Goal: Complete application form: Complete application form

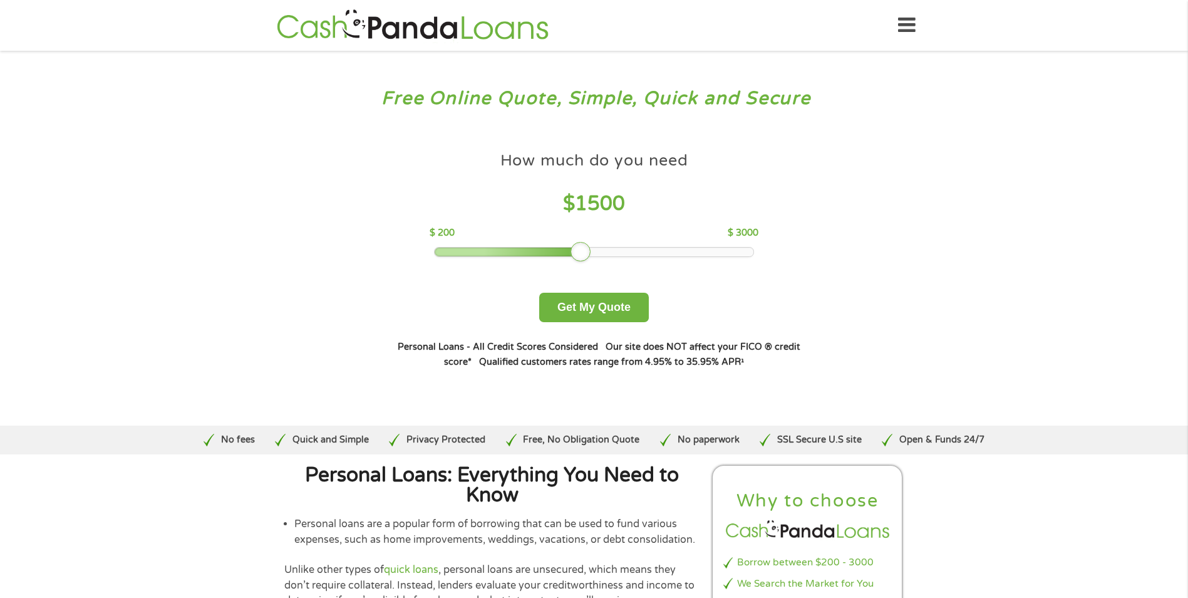
drag, startPoint x: 529, startPoint y: 252, endPoint x: 580, endPoint y: 241, distance: 52.5
click at [580, 242] on div at bounding box center [581, 252] width 20 height 20
click at [583, 293] on button "Get My Quote" at bounding box center [594, 307] width 110 height 29
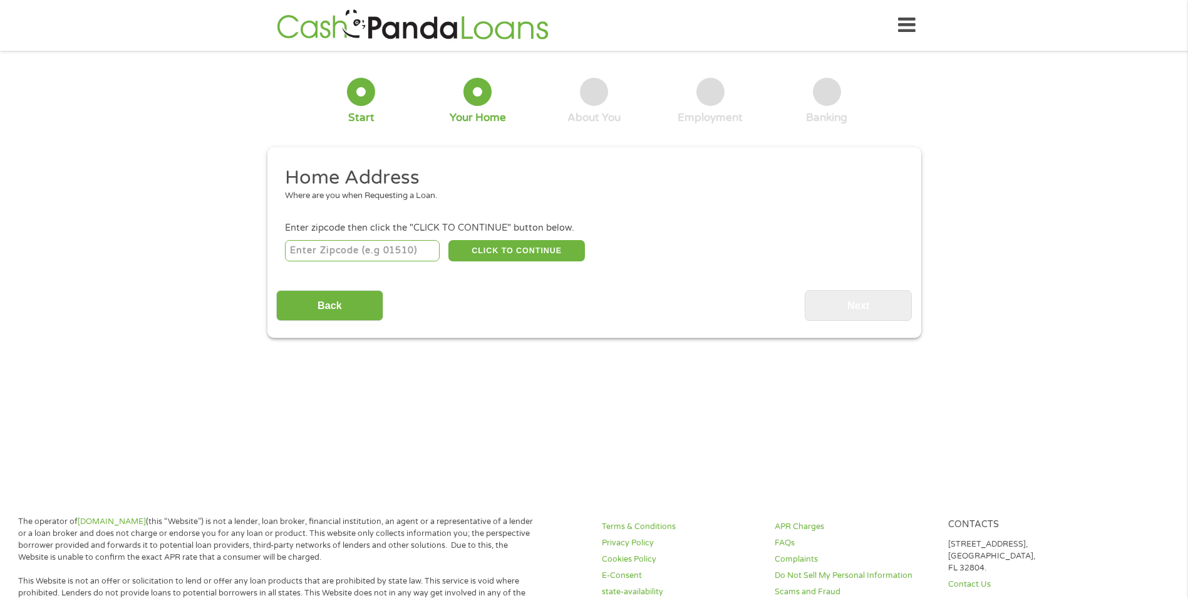
click at [382, 252] on input "number" at bounding box center [362, 250] width 155 height 21
type input "40160"
select select "Kentucky"
click at [514, 254] on button "CLICK TO CONTINUE" at bounding box center [517, 250] width 137 height 21
type input "40160"
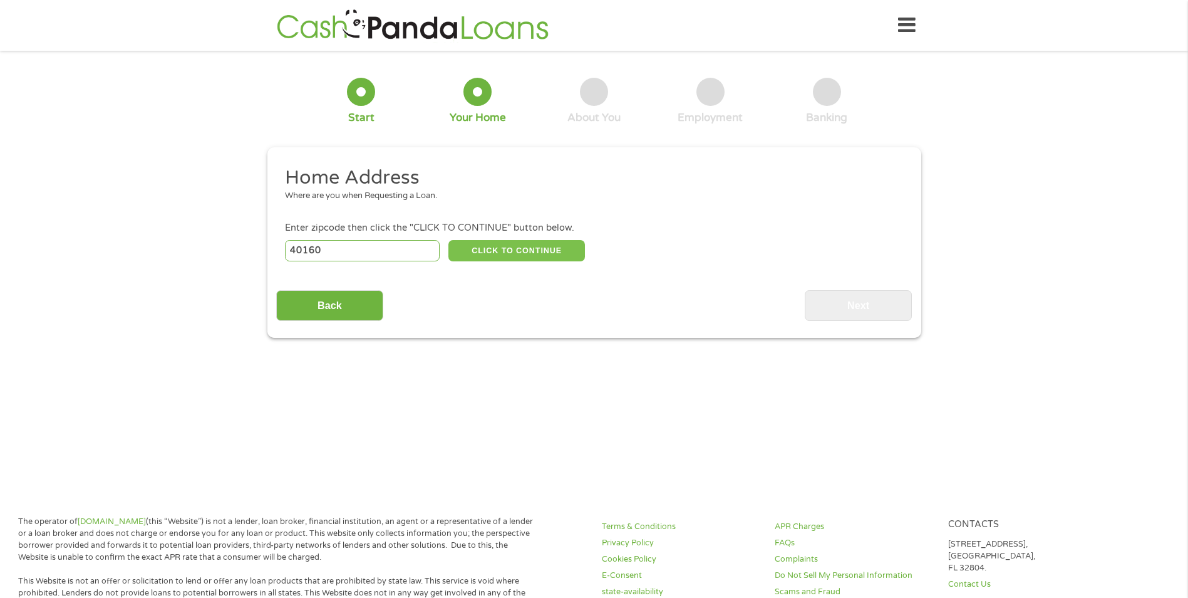
type input "Radcliff"
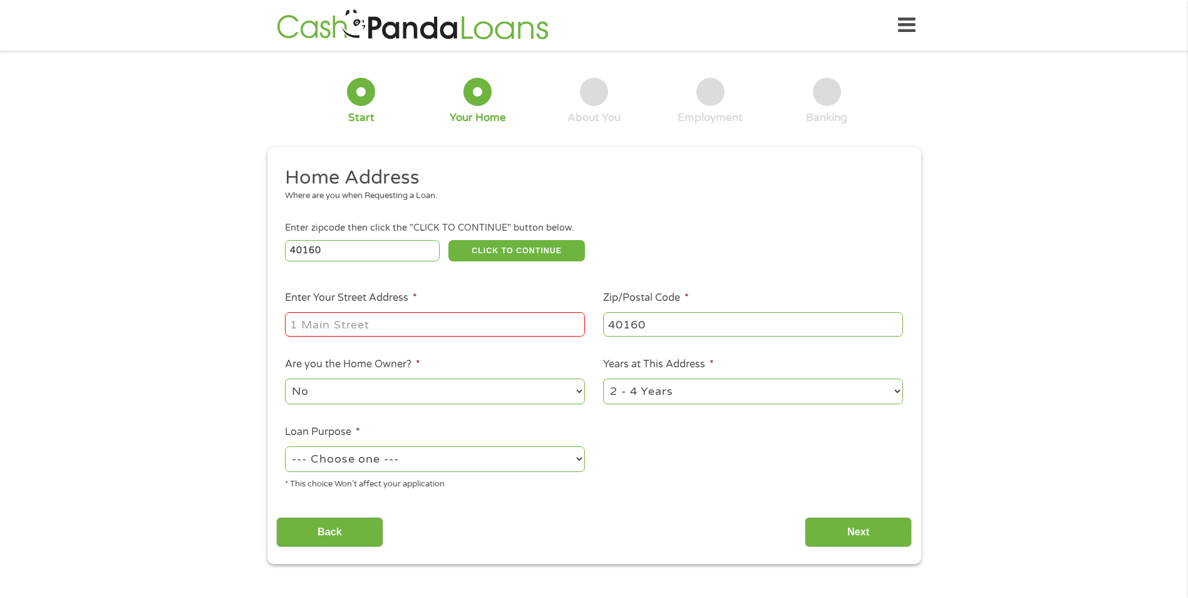
click at [434, 315] on input "Enter Your Street Address *" at bounding box center [435, 324] width 300 height 24
type input "1124 thomas st radcliff ky 40160"
click at [382, 473] on div "--- Choose one --- Pay Bills Debt Consolidation Home Improvement Major Purchase…" at bounding box center [435, 459] width 300 height 30
click at [382, 472] on div "--- Choose one --- Pay Bills Debt Consolidation Home Improvement Major Purchase…" at bounding box center [435, 459] width 300 height 30
click at [383, 462] on select "--- Choose one --- Pay Bills Debt Consolidation Home Improvement Major Purchase…" at bounding box center [435, 459] width 300 height 26
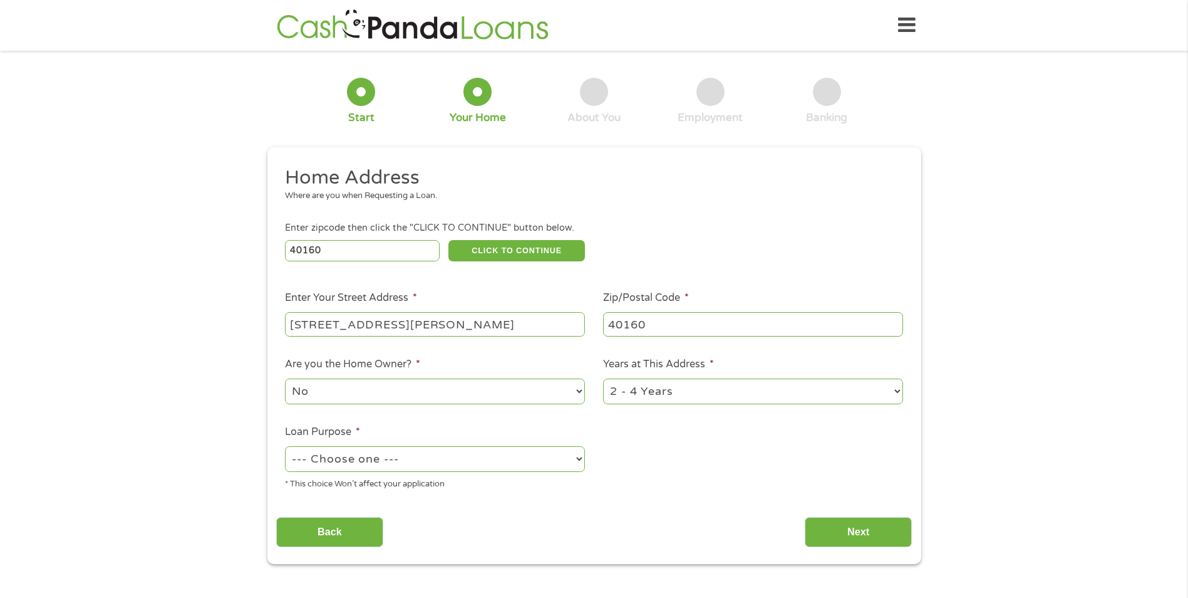
select select "other"
click at [285, 446] on select "--- Choose one --- Pay Bills Debt Consolidation Home Improvement Major Purchase…" at bounding box center [435, 459] width 300 height 26
click at [870, 529] on input "Next" at bounding box center [858, 532] width 107 height 31
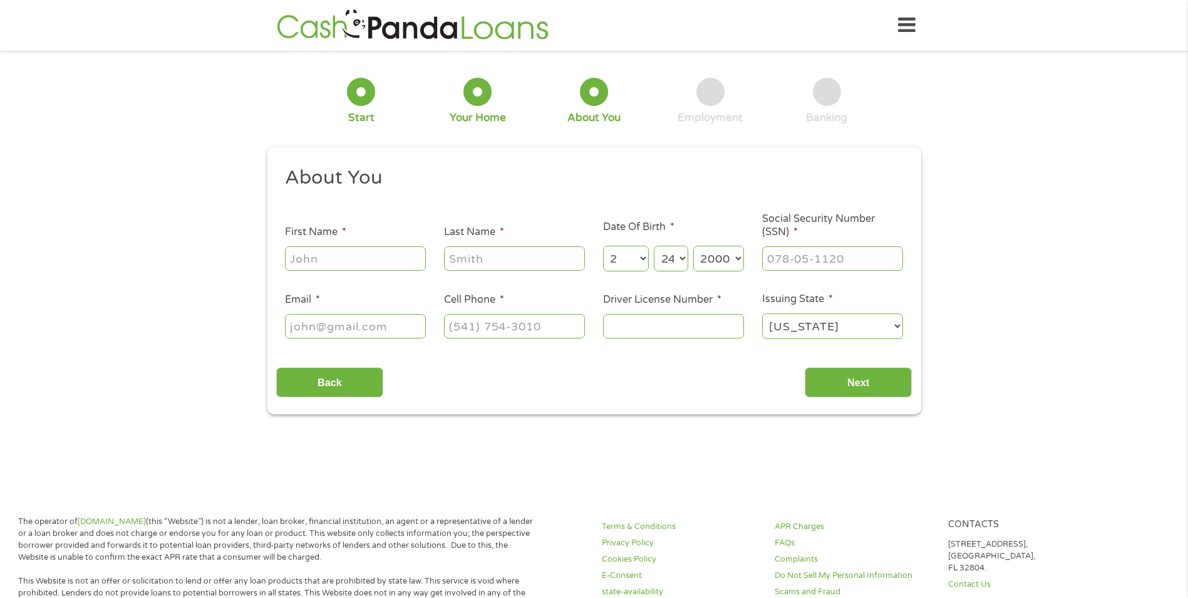
click at [331, 250] on input "First Name *" at bounding box center [355, 258] width 141 height 24
type input "Taylor"
type input "Lewis"
type input "lewis.taylorkay@gmail.com"
type input "(270) 222-8942"
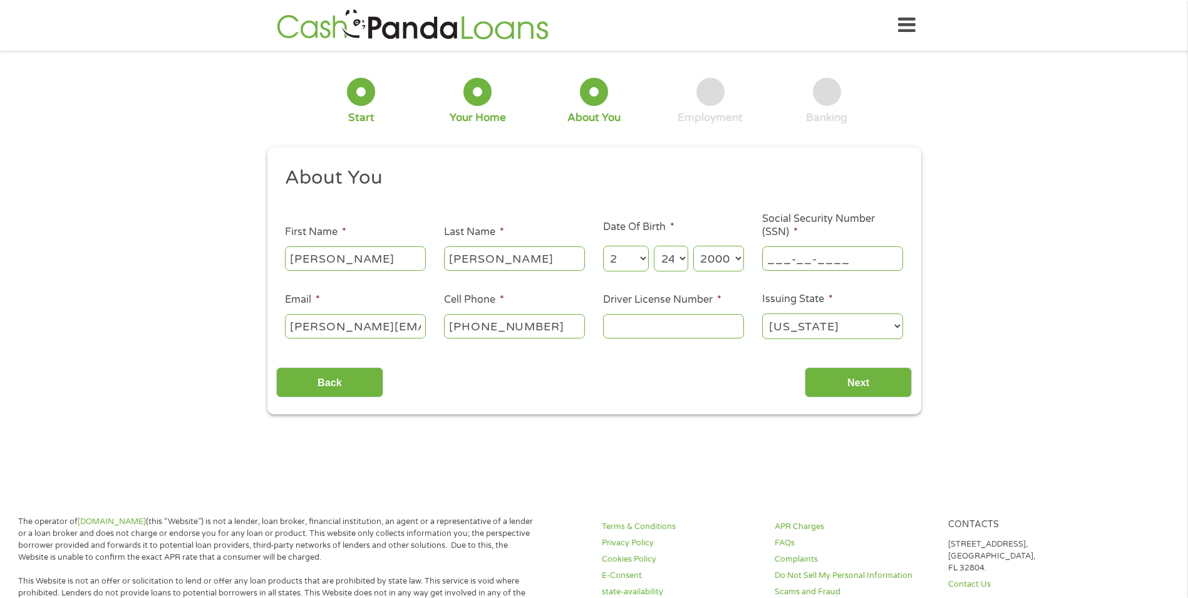
click at [783, 256] on input "___-__-____" at bounding box center [832, 258] width 141 height 24
type input "406-55-9216"
click at [709, 329] on input "Driver License Number *" at bounding box center [673, 326] width 141 height 24
type input "L16808048"
click at [832, 387] on input "Next" at bounding box center [858, 382] width 107 height 31
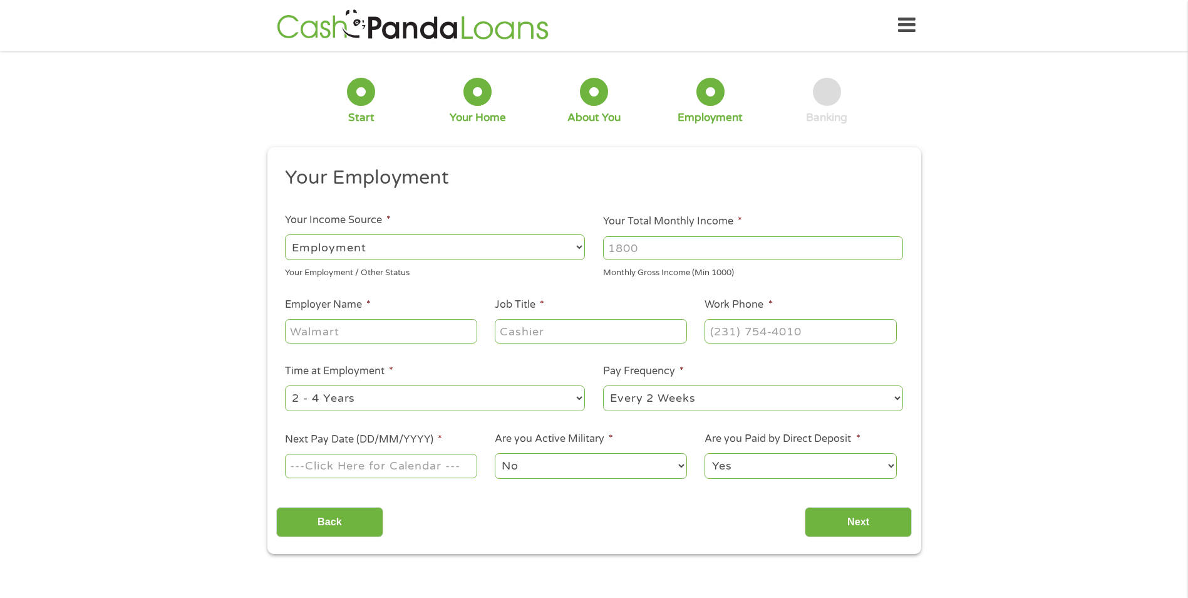
click at [541, 260] on div "--- Choose one --- Employment Self Employed Benefits" at bounding box center [435, 247] width 300 height 30
drag, startPoint x: 539, startPoint y: 256, endPoint x: 521, endPoint y: 262, distance: 19.0
click at [532, 258] on select "--- Choose one --- Employment Self Employed Benefits" at bounding box center [435, 247] width 300 height 26
click at [285, 234] on select "--- Choose one --- Employment Self Employed Benefits" at bounding box center [435, 247] width 300 height 26
click at [642, 241] on input "Your Total Monthly Income *" at bounding box center [753, 248] width 300 height 24
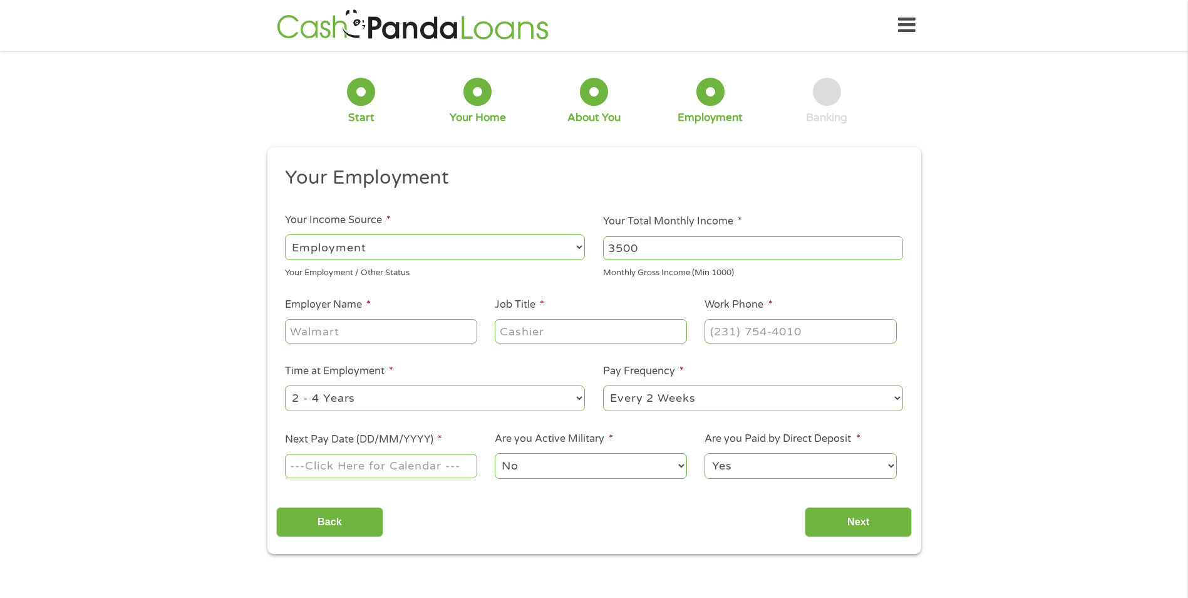
type input "3500"
click at [299, 331] on input "Employer Name *" at bounding box center [381, 331] width 192 height 24
type input "Kensinton Mannor"
click at [529, 326] on input "Job Title *" at bounding box center [591, 331] width 192 height 24
type input "Cna"
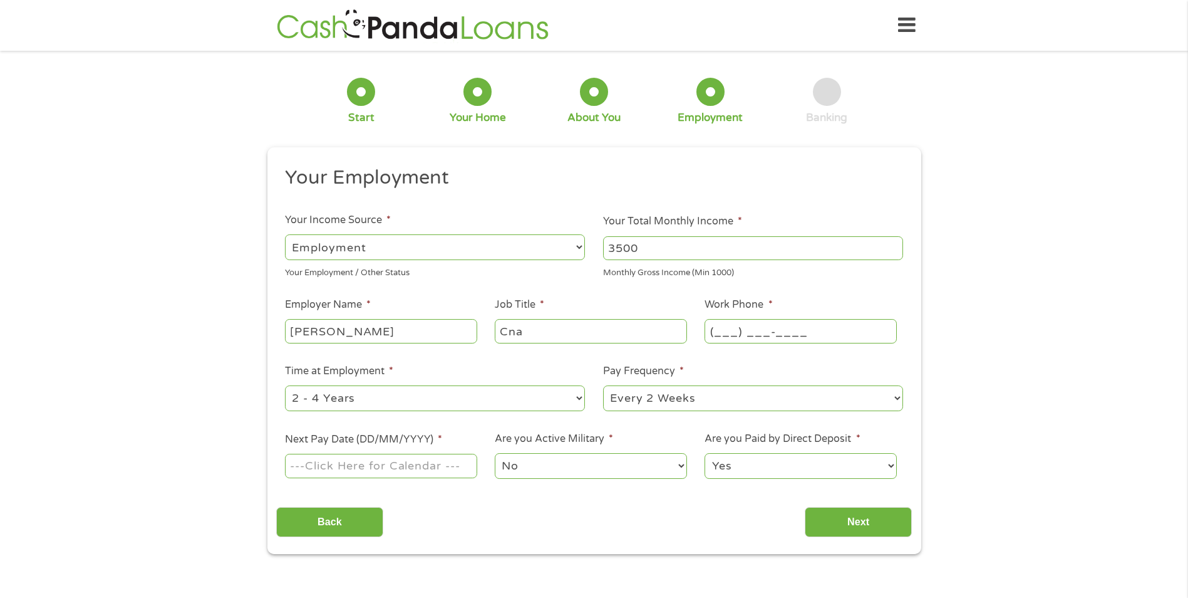
click at [816, 319] on input "(___) ___-____" at bounding box center [801, 331] width 192 height 24
type input "(270) 222-8942"
click at [449, 391] on select "--- Choose one --- 1 Year or less 1 - 2 Years 2 - 4 Years Over 4 Years" at bounding box center [435, 398] width 300 height 26
select select "12months"
click at [285, 385] on select "--- Choose one --- 1 Year or less 1 - 2 Years 2 - 4 Years Over 4 Years" at bounding box center [435, 398] width 300 height 26
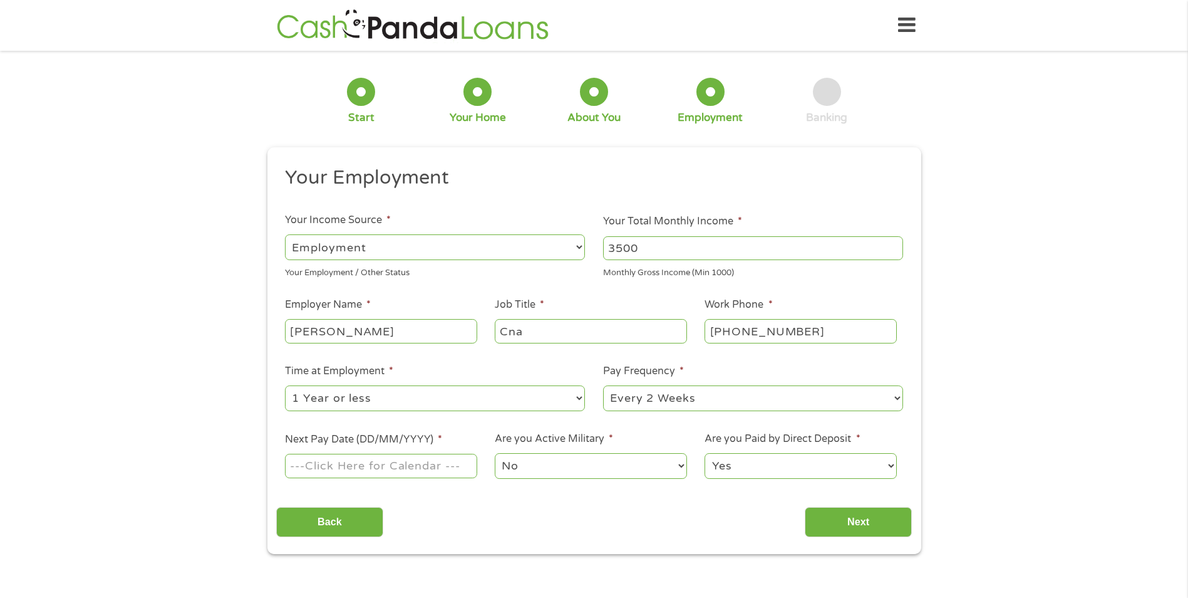
click at [373, 454] on input "Next Pay Date (DD/MM/YYYY) *" at bounding box center [381, 466] width 192 height 24
type input "03/10/2025"
click at [851, 519] on input "Next" at bounding box center [858, 522] width 107 height 31
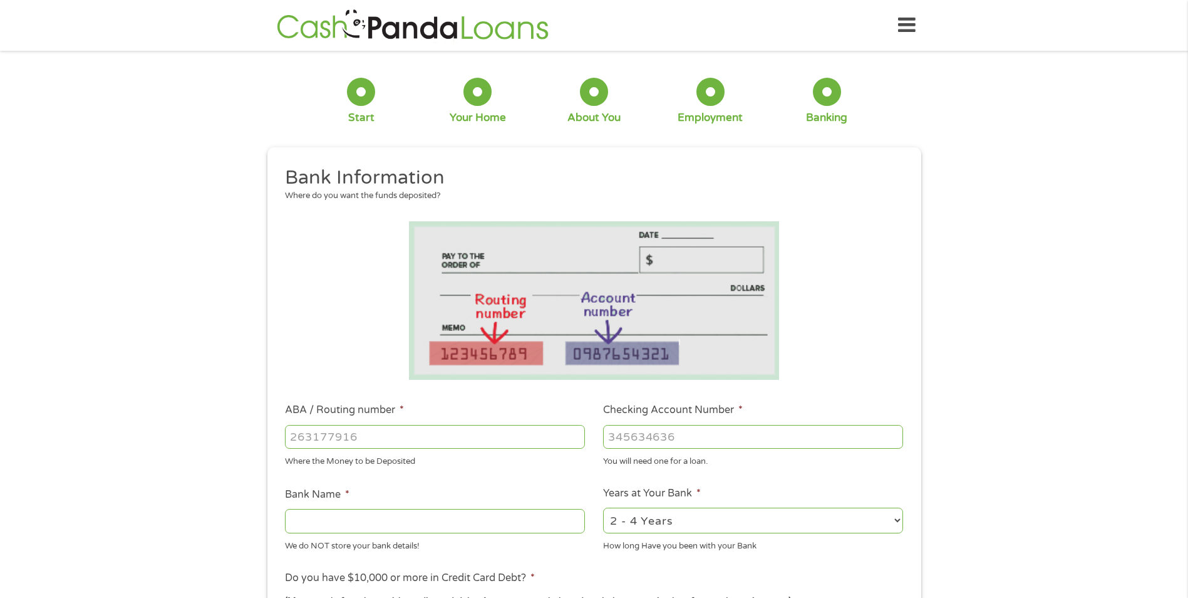
click at [512, 441] on input "ABA / Routing number *" at bounding box center [435, 437] width 300 height 24
click at [642, 523] on select "2 - 4 Years 6 - 12 Months 1 - 2 Years Over 4 Years" at bounding box center [753, 520] width 300 height 26
click at [603, 507] on select "2 - 4 Years 6 - 12 Months 1 - 2 Years Over 4 Years" at bounding box center [753, 520] width 300 height 26
click at [677, 515] on select "2 - 4 Years 6 - 12 Months 1 - 2 Years Over 4 Years" at bounding box center [753, 520] width 300 height 26
select select "60months"
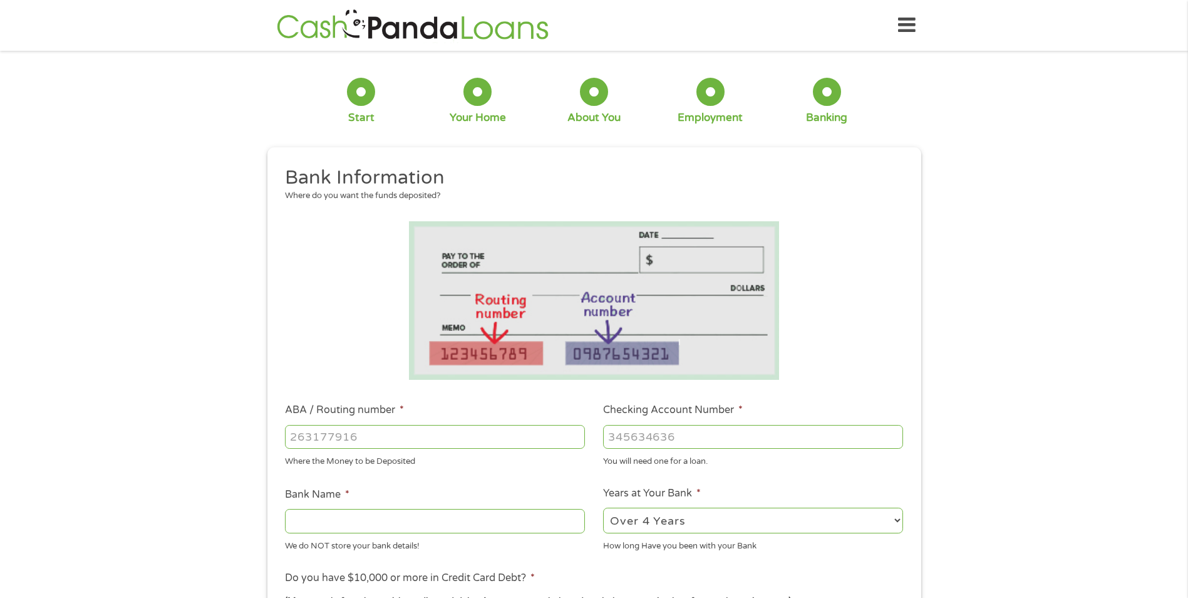
click at [603, 507] on select "2 - 4 Years 6 - 12 Months 1 - 2 Years Over 4 Years" at bounding box center [753, 520] width 300 height 26
click at [364, 437] on input "ABA / Routing number *" at bounding box center [435, 437] width 300 height 24
type input "083000137"
type input "JPMORGAN CHASE BANK NA"
type input "083000137"
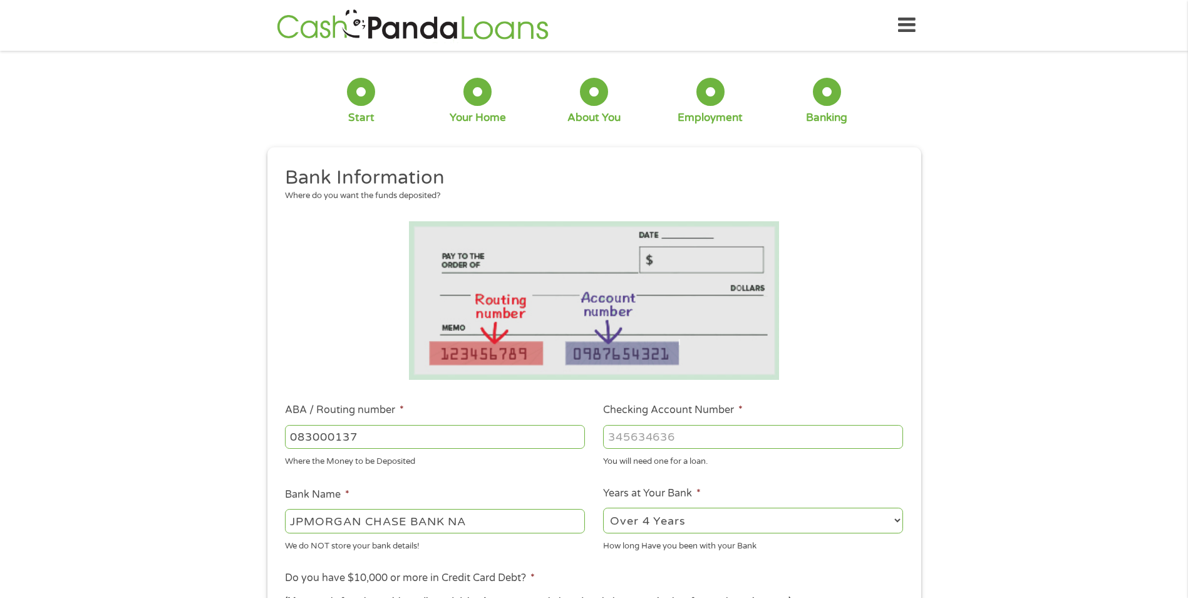
click at [716, 418] on li "Checking Account Number * You will need one for a loan." at bounding box center [754, 434] width 318 height 65
click at [709, 429] on input "Checking Account Number *" at bounding box center [753, 437] width 300 height 24
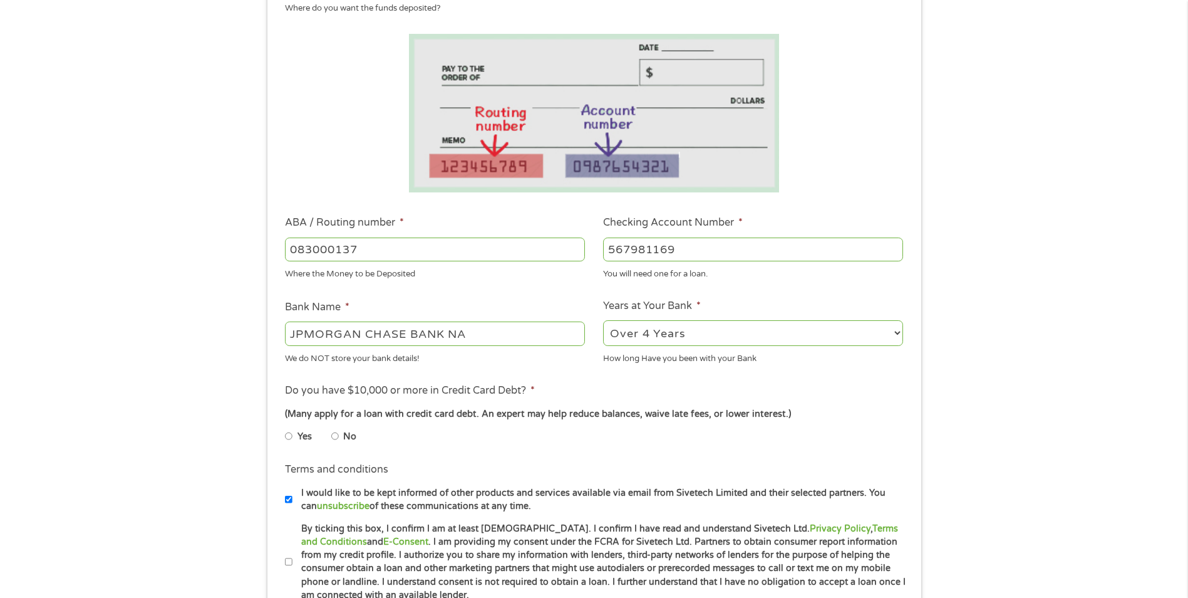
scroll to position [188, 0]
type input "567981169"
click at [340, 430] on li "No" at bounding box center [353, 436] width 45 height 24
click at [335, 433] on input "No" at bounding box center [335, 435] width 8 height 20
radio input "true"
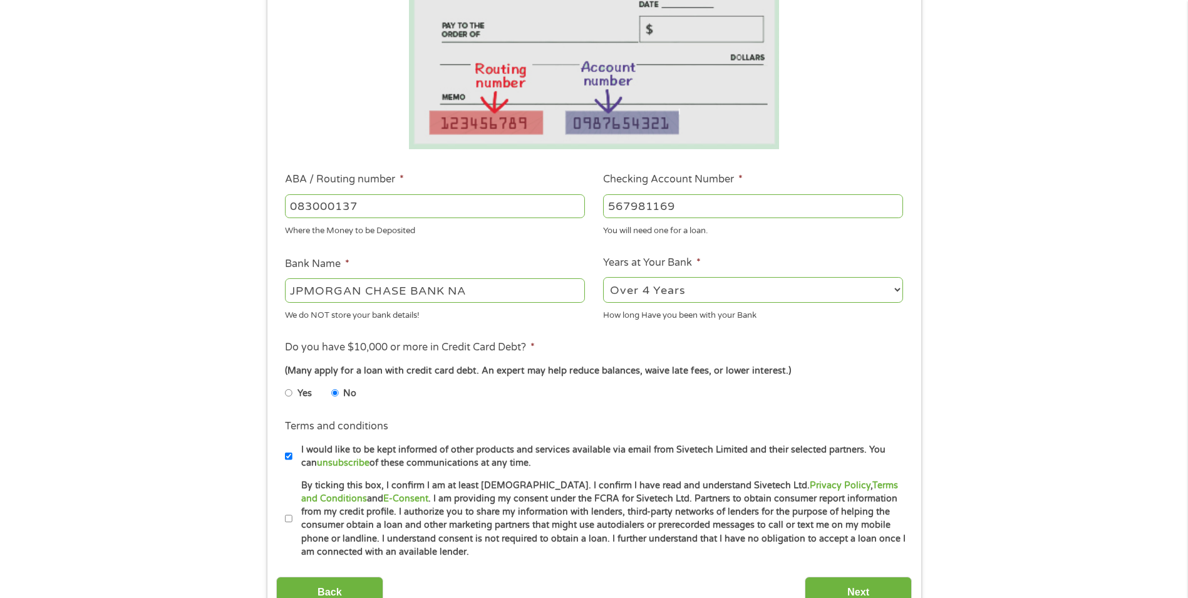
scroll to position [251, 0]
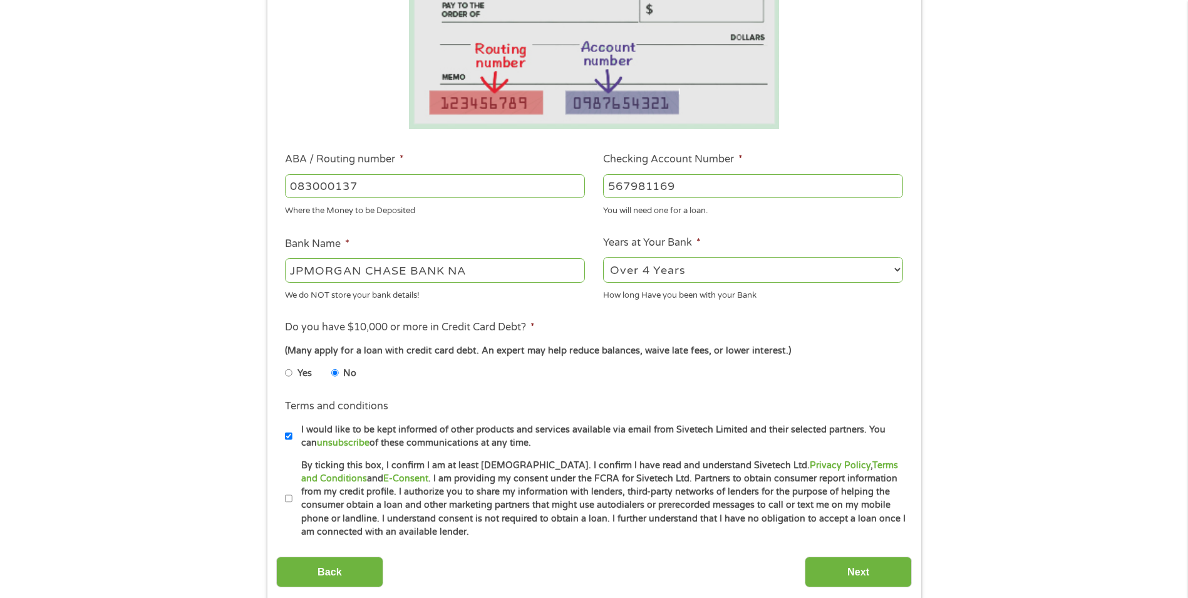
click at [289, 494] on input "By ticking this box, I confirm I am at least 18 years old. I confirm I have rea…" at bounding box center [289, 499] width 8 height 20
checkbox input "true"
click at [854, 563] on input "Next" at bounding box center [858, 571] width 107 height 31
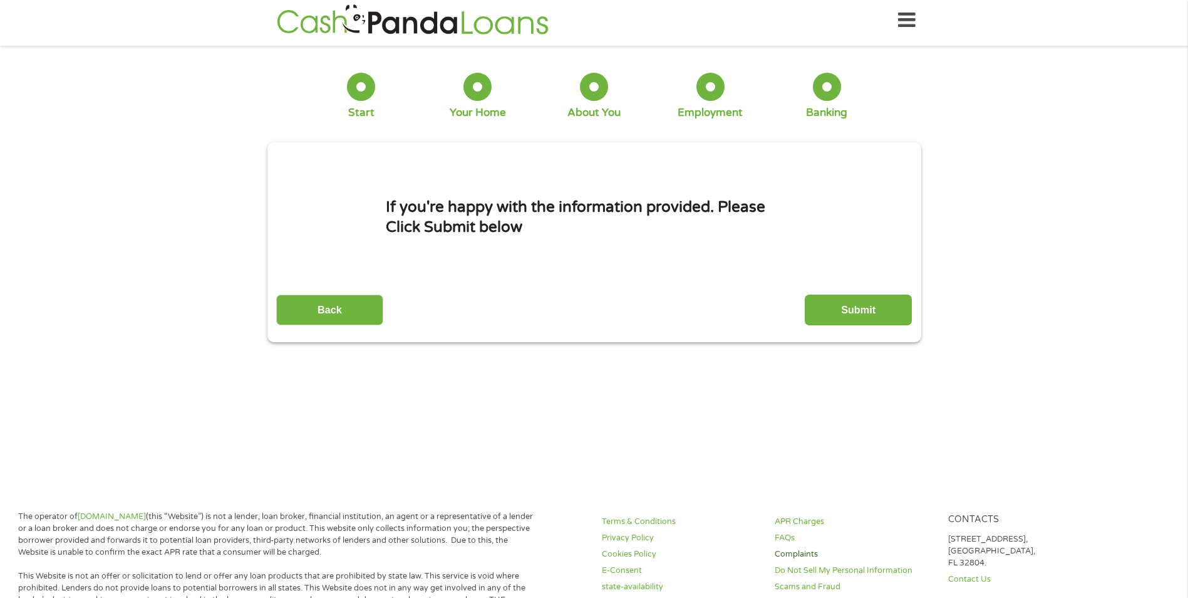
scroll to position [0, 0]
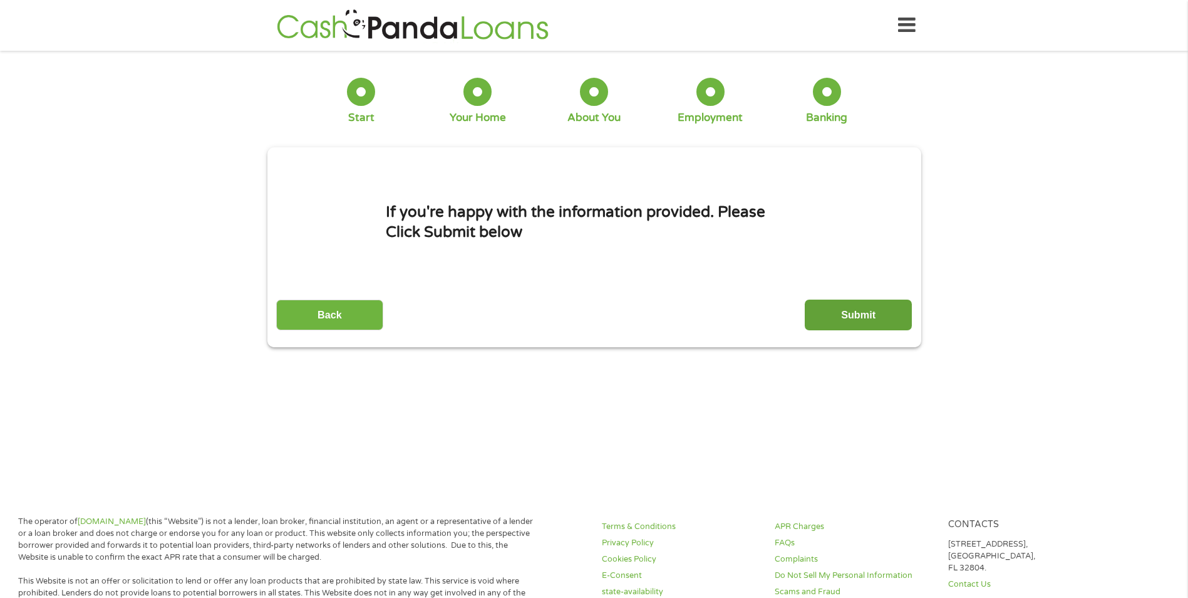
click at [858, 320] on input "Submit" at bounding box center [858, 314] width 107 height 31
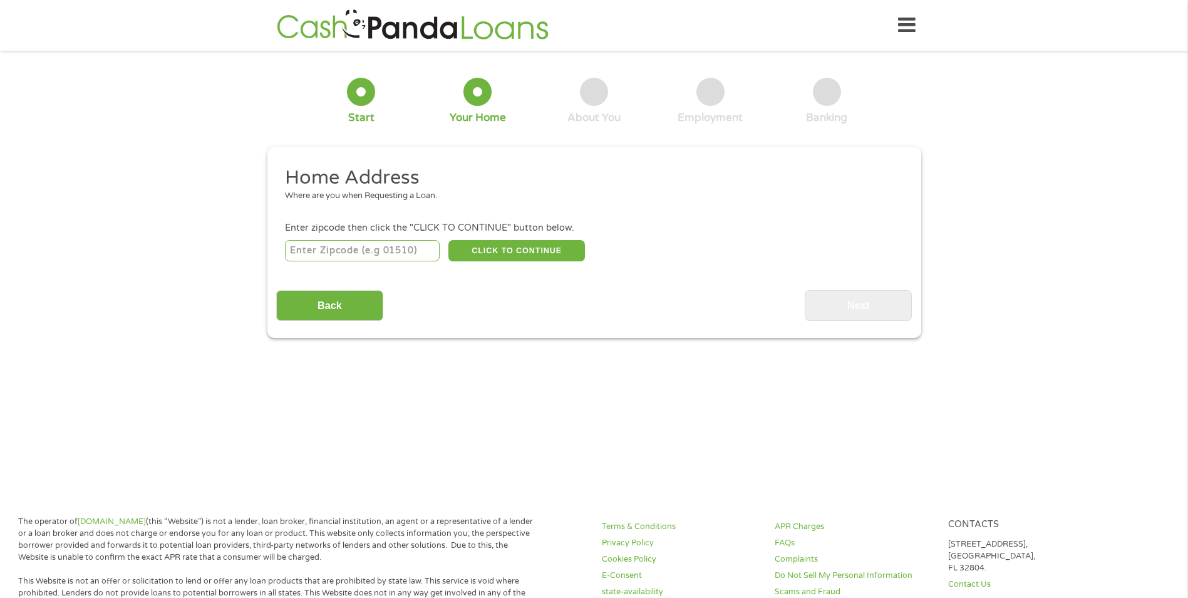
click at [360, 257] on input "number" at bounding box center [362, 250] width 155 height 21
type input "40160"
select select "Kentucky"
click at [559, 258] on button "CLICK TO CONTINUE" at bounding box center [517, 250] width 137 height 21
type input "40160"
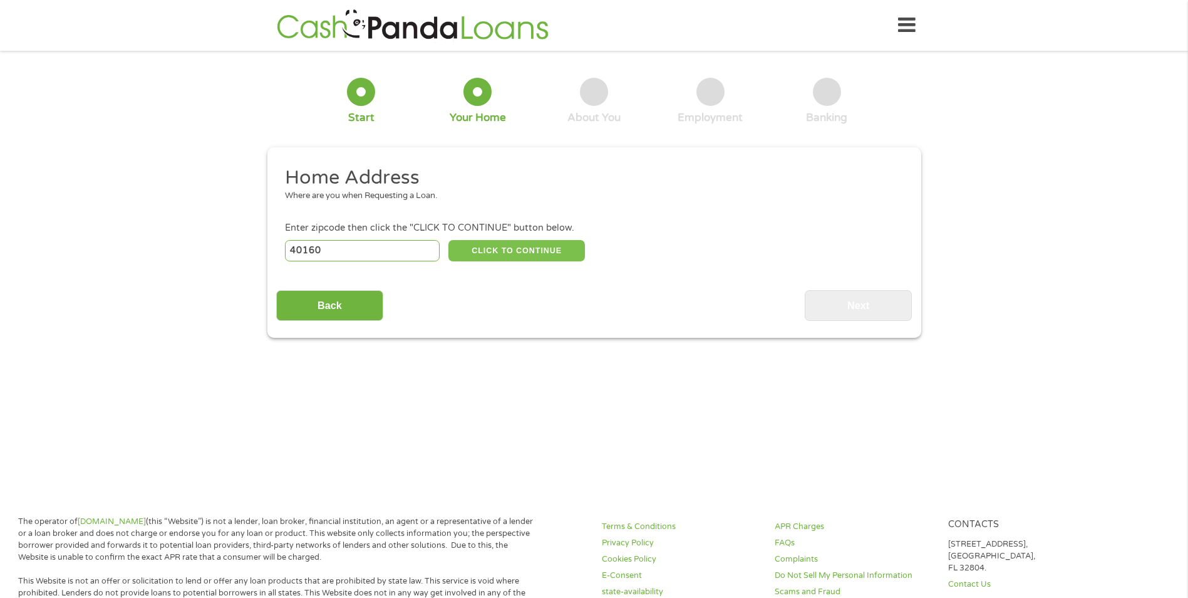
type input "Radcliff"
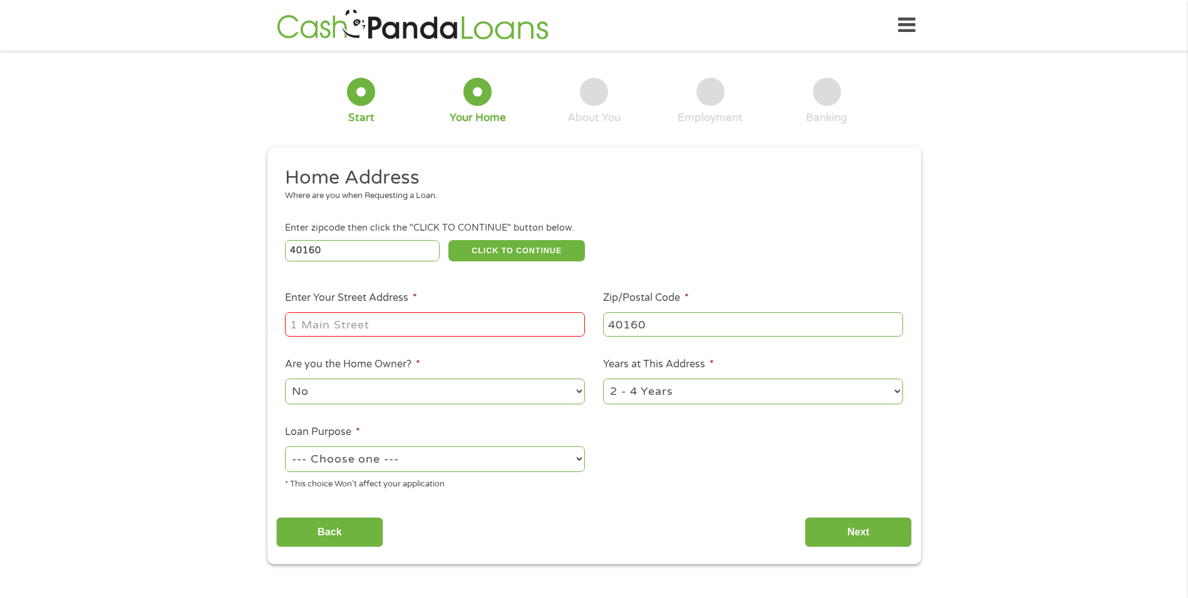
click at [502, 327] on input "Enter Your Street Address *" at bounding box center [435, 324] width 300 height 24
type input "1124 thomas st radcliff ky 40160"
click at [420, 459] on select "--- Choose one --- Pay Bills Debt Consolidation Home Improvement Major Purchase…" at bounding box center [435, 459] width 300 height 26
select select "other"
click at [285, 446] on select "--- Choose one --- Pay Bills Debt Consolidation Home Improvement Major Purchase…" at bounding box center [435, 459] width 300 height 26
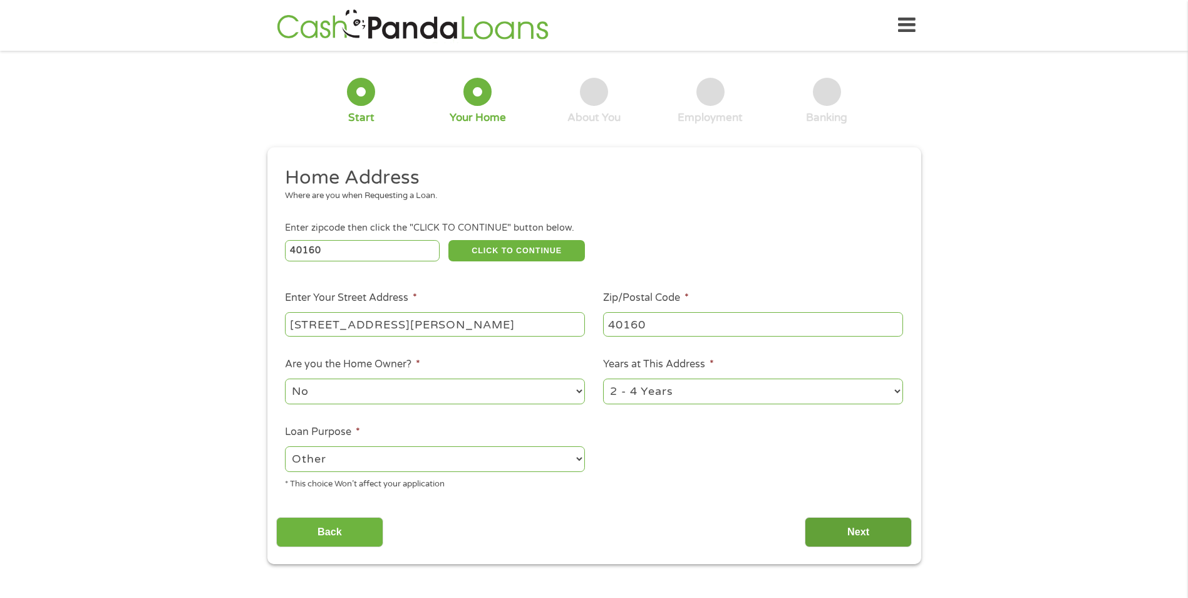
click at [837, 525] on input "Next" at bounding box center [858, 532] width 107 height 31
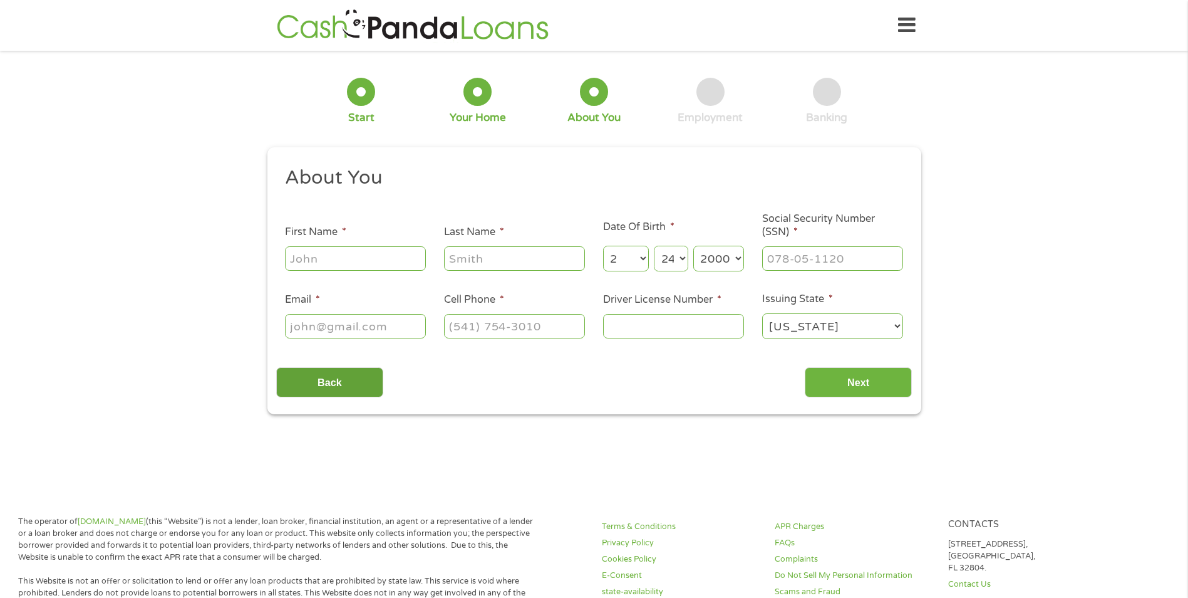
click at [340, 387] on input "Back" at bounding box center [329, 382] width 107 height 31
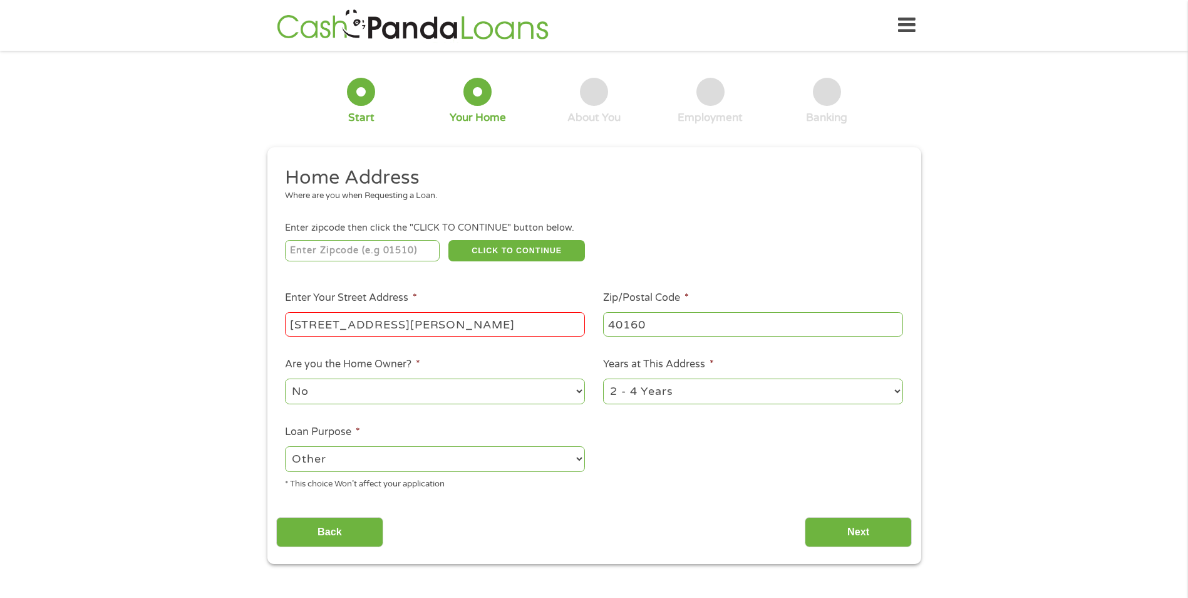
click at [363, 457] on select "--- Choose one --- Pay Bills Debt Consolidation Home Improvement Major Purchase…" at bounding box center [435, 459] width 300 height 26
select select "paybills"
click at [285, 446] on select "--- Choose one --- Pay Bills Debt Consolidation Home Improvement Major Purchase…" at bounding box center [435, 459] width 300 height 26
click at [544, 328] on input "1124 thomas st radcliff ky 40160" at bounding box center [435, 324] width 300 height 24
drag, startPoint x: 544, startPoint y: 328, endPoint x: 387, endPoint y: 328, distance: 156.6
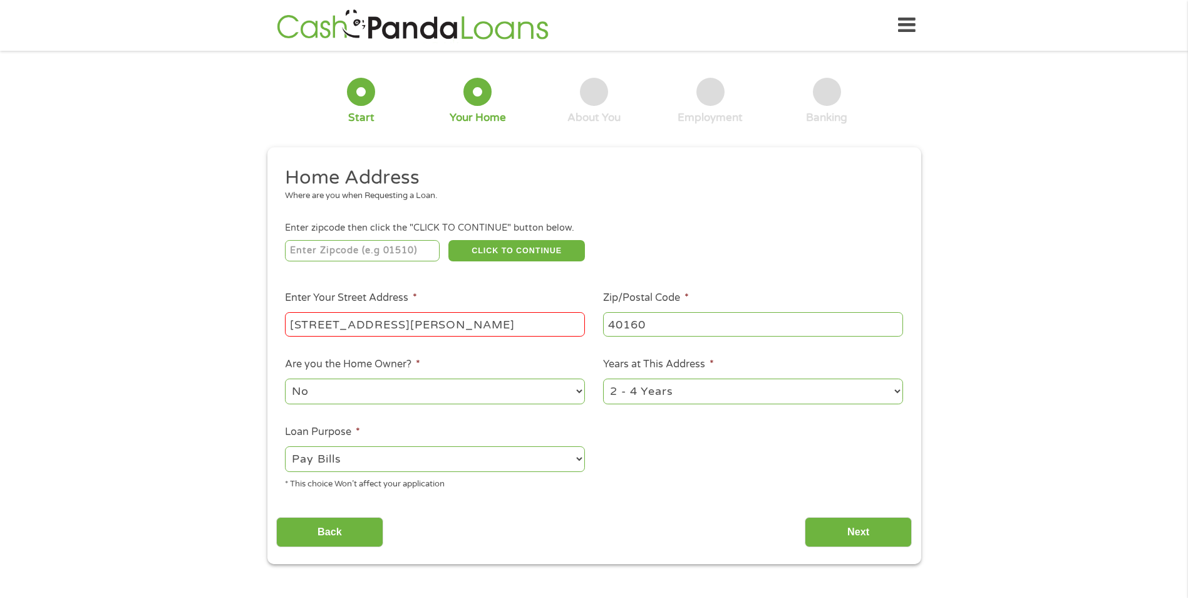
click at [387, 328] on input "1124 thomas st radcliff ky 40160" at bounding box center [435, 324] width 300 height 24
drag, startPoint x: 382, startPoint y: 326, endPoint x: 406, endPoint y: 313, distance: 27.7
click at [406, 313] on input "1124 Thomas st" at bounding box center [435, 324] width 300 height 24
type input "1124 Thomas st"
click at [876, 536] on input "Next" at bounding box center [858, 532] width 107 height 31
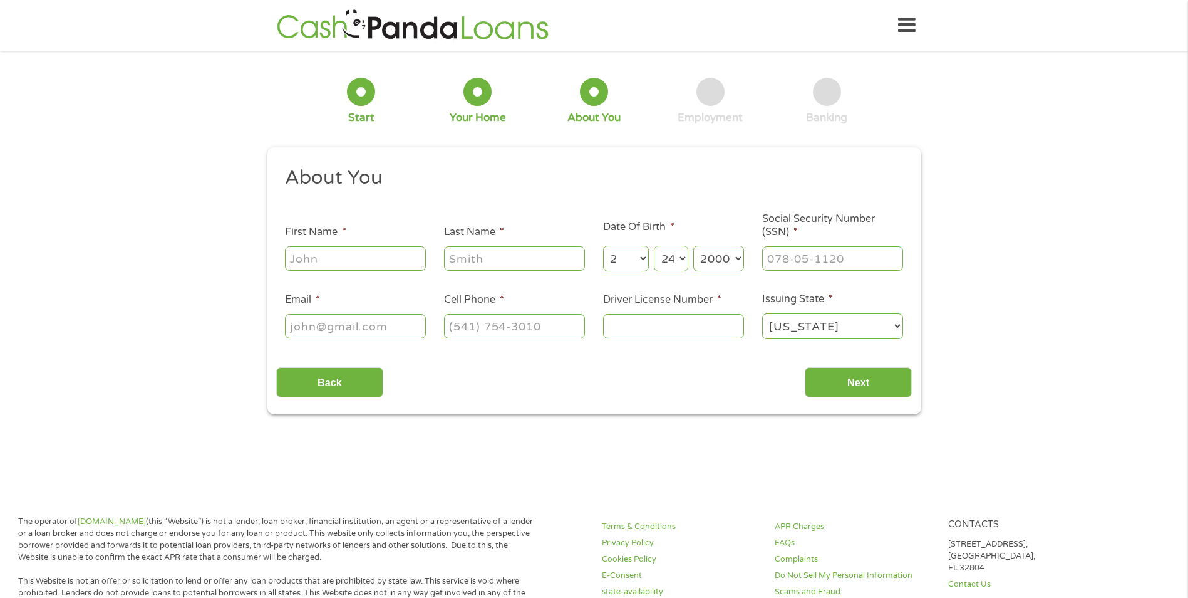
click at [367, 255] on input "First Name *" at bounding box center [355, 258] width 141 height 24
type input "Taylor"
type input "Lewis"
type input "lewis.taylorkay@gmail.com"
type input "(270) 222-8942"
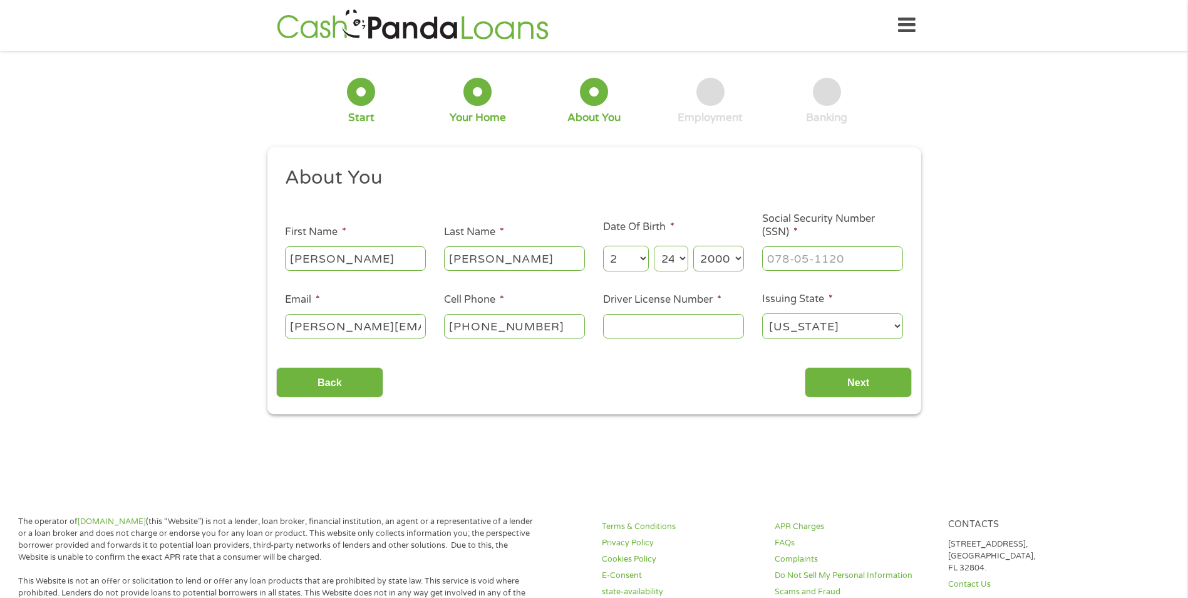
click at [734, 325] on input "Driver License Number *" at bounding box center [673, 326] width 141 height 24
type input "L16808048"
click at [789, 261] on input "___-__-____" at bounding box center [832, 258] width 141 height 24
type input "406-55-9216"
click at [884, 385] on input "Next" at bounding box center [858, 382] width 107 height 31
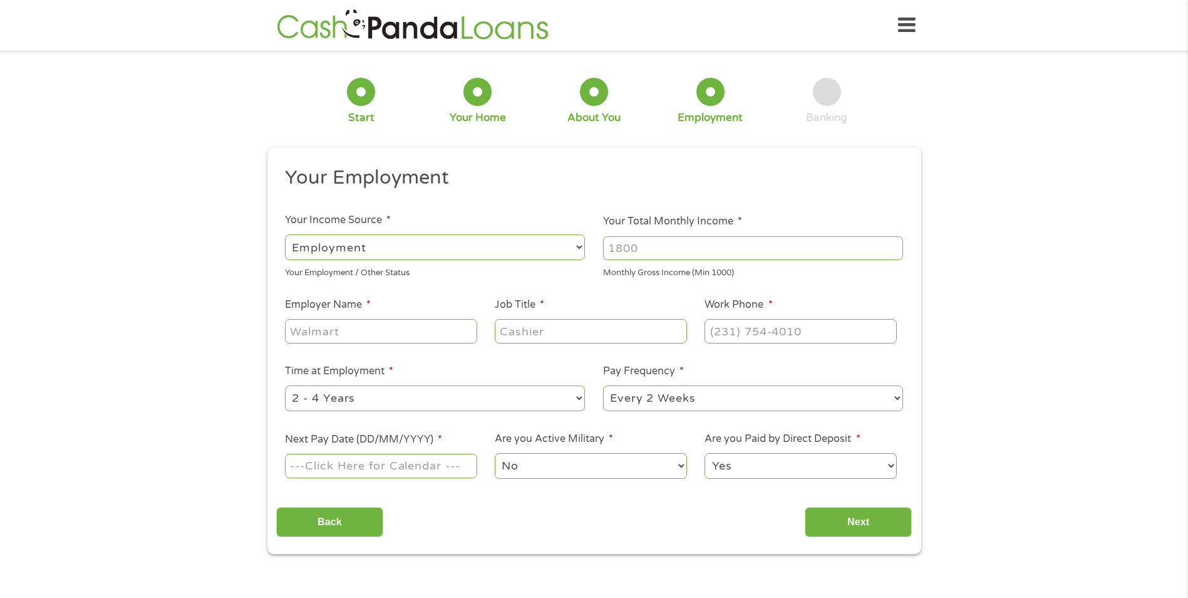
click at [469, 250] on select "--- Choose one --- Employment Self Employed Benefits" at bounding box center [435, 247] width 300 height 26
click at [285, 234] on select "--- Choose one --- Employment Self Employed Benefits" at bounding box center [435, 247] width 300 height 26
click at [626, 262] on div at bounding box center [753, 248] width 300 height 29
click at [629, 250] on input "Your Total Monthly Income *" at bounding box center [753, 248] width 300 height 24
type input "3500"
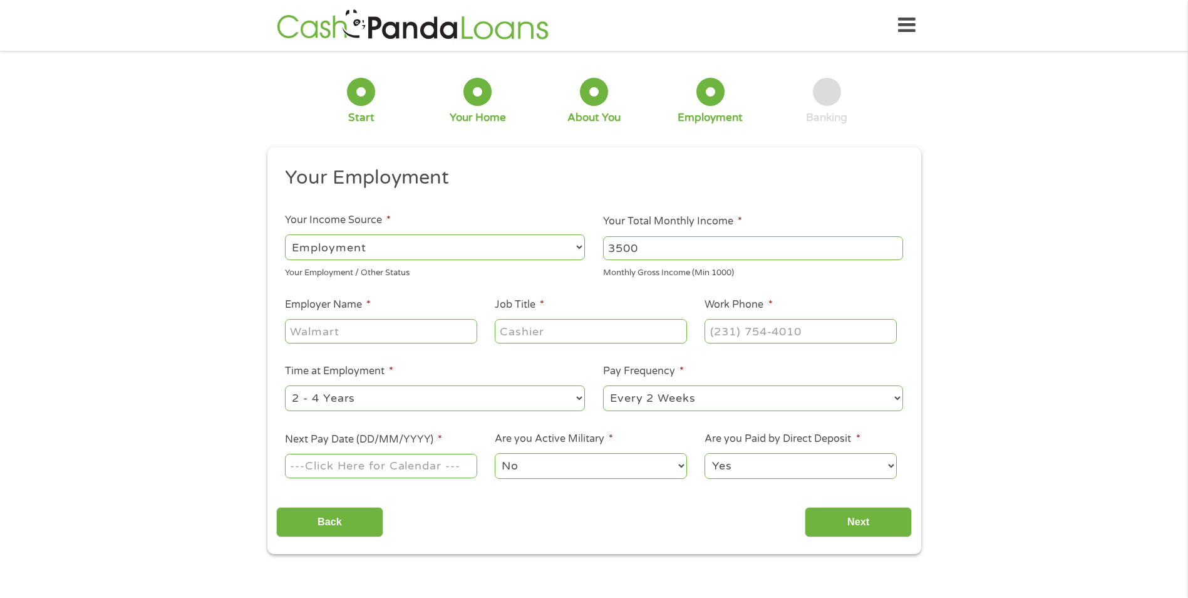
drag, startPoint x: 365, startPoint y: 313, endPoint x: 358, endPoint y: 331, distance: 19.7
click at [361, 323] on li "Employer Name *" at bounding box center [381, 321] width 210 height 48
click at [358, 331] on input "Employer Name *" at bounding box center [381, 331] width 192 height 24
type input "Kension Mannor"
drag, startPoint x: 533, startPoint y: 318, endPoint x: 533, endPoint y: 328, distance: 10.7
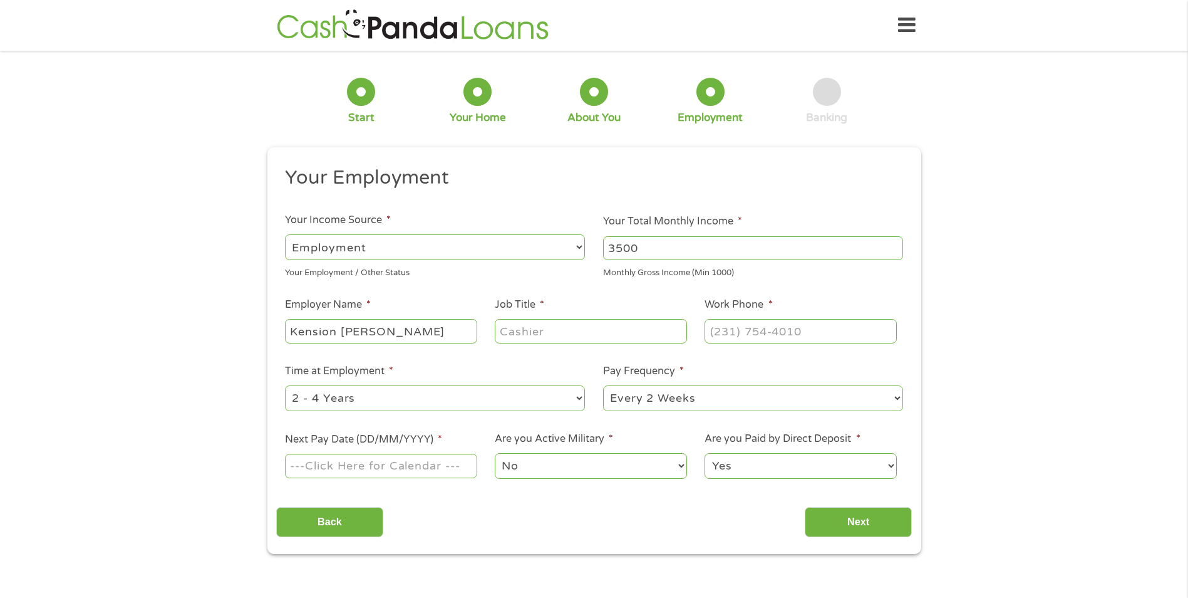
click at [533, 326] on div at bounding box center [591, 331] width 192 height 29
click at [533, 328] on input "Job Title *" at bounding box center [591, 331] width 192 height 24
type input "CNA"
click at [771, 336] on input "(___) ___-____" at bounding box center [801, 331] width 192 height 24
type input "(270) 222-8942"
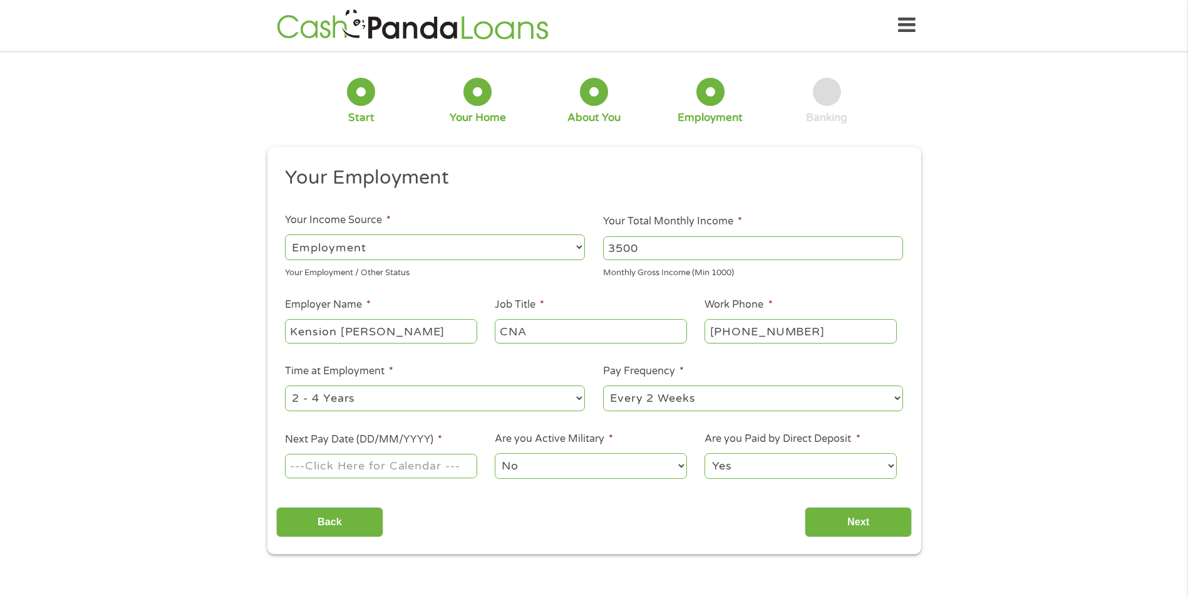
click at [465, 390] on select "--- Choose one --- 1 Year or less 1 - 2 Years 2 - 4 Years Over 4 Years" at bounding box center [435, 398] width 300 height 26
select select "12months"
click at [285, 385] on select "--- Choose one --- 1 Year or less 1 - 2 Years 2 - 4 Years Over 4 Years" at bounding box center [435, 398] width 300 height 26
click at [444, 474] on input "Next Pay Date (DD/MM/YYYY) *" at bounding box center [381, 466] width 192 height 24
type input "03/10/2025"
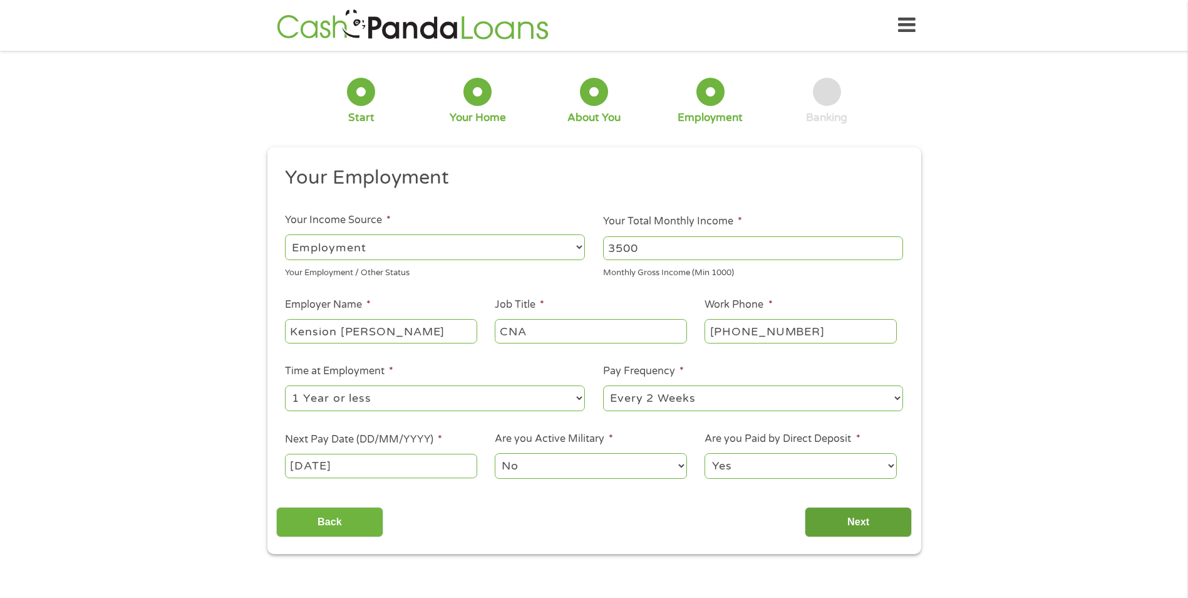
click at [829, 514] on input "Next" at bounding box center [858, 522] width 107 height 31
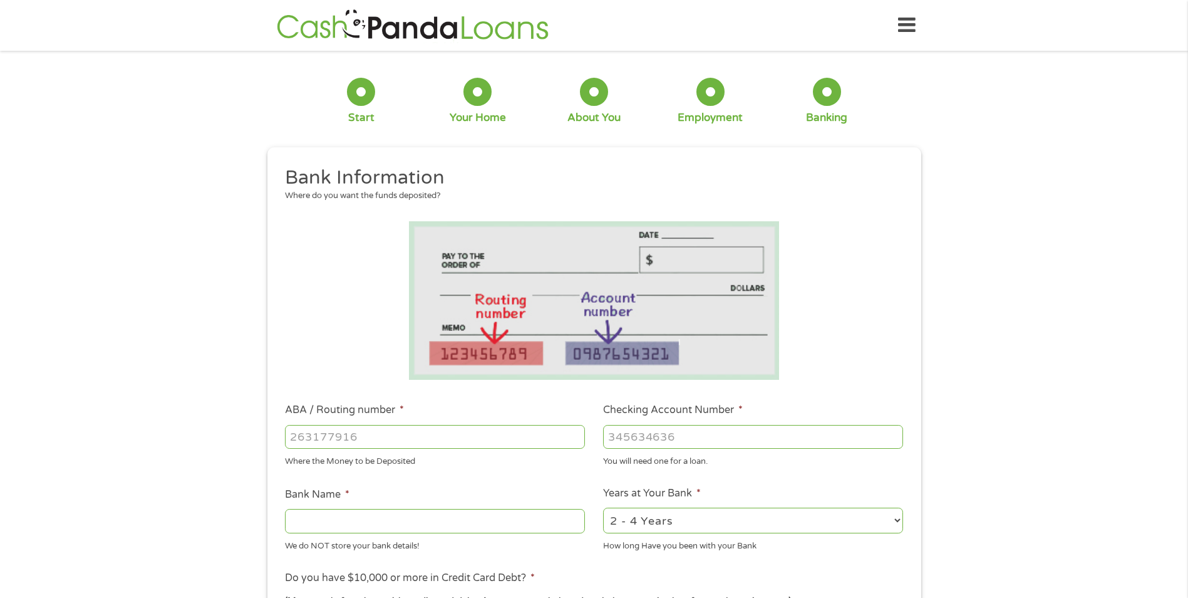
click at [325, 431] on input "ABA / Routing number *" at bounding box center [435, 437] width 300 height 24
type input "083000137"
type input "JPMORGAN CHASE BANK NA"
type input "083000137"
click at [791, 430] on input "Checking Account Number *" at bounding box center [753, 437] width 300 height 24
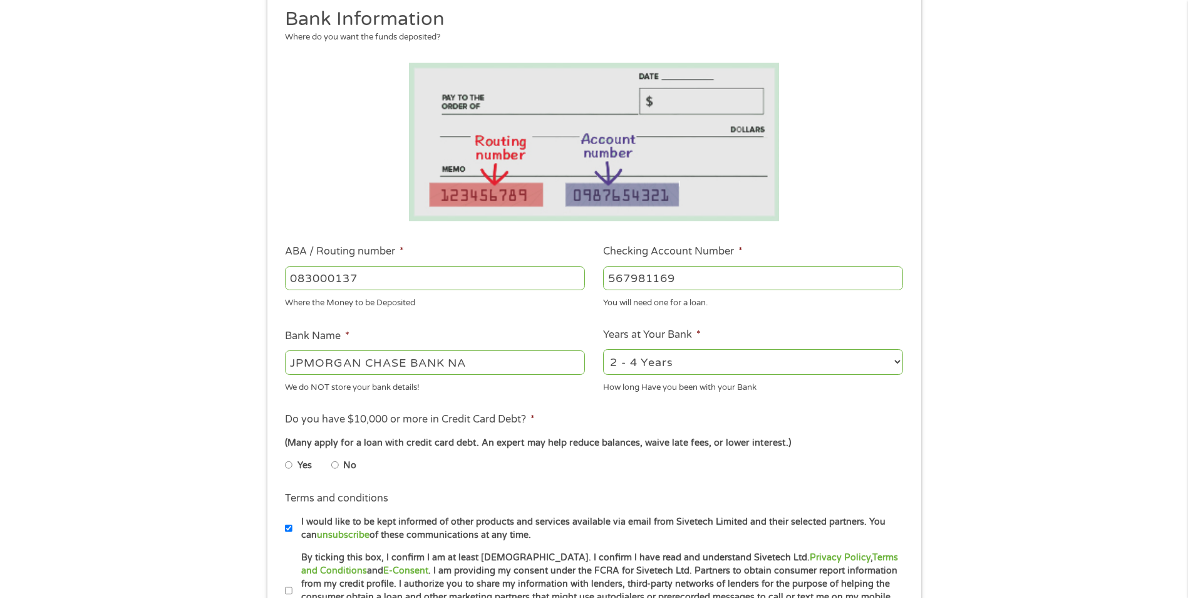
scroll to position [188, 0]
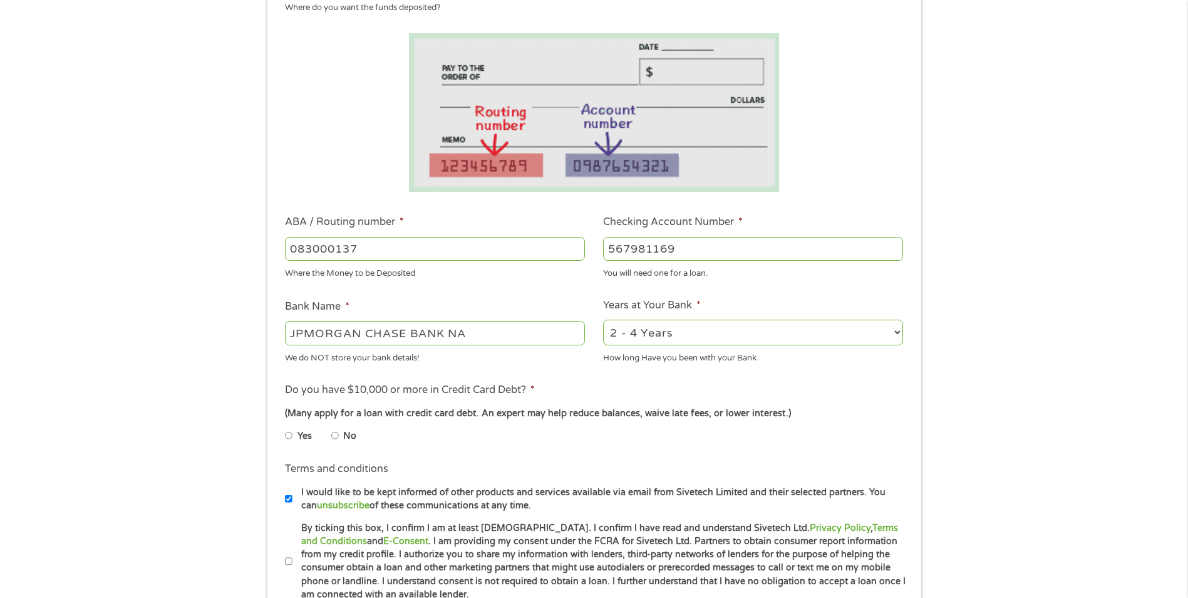
type input "567981169"
click at [348, 437] on label "No" at bounding box center [349, 436] width 13 height 14
click at [339, 437] on input "No" at bounding box center [335, 435] width 8 height 20
radio input "true"
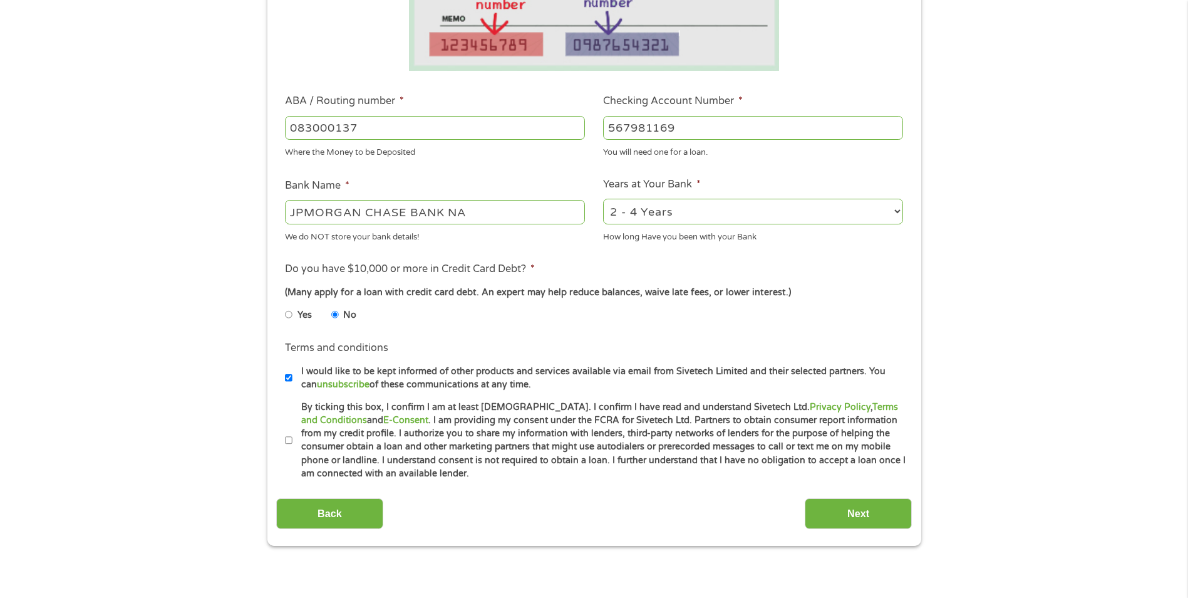
scroll to position [313, 0]
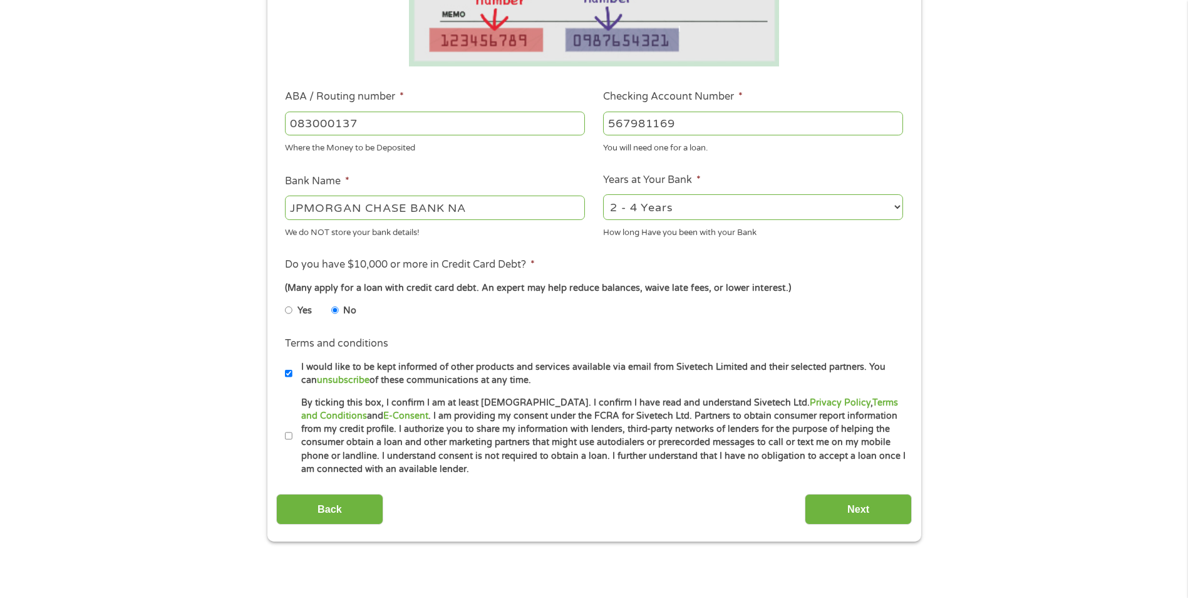
click at [304, 439] on label "By ticking this box, I confirm I am at least 18 years old. I confirm I have rea…" at bounding box center [600, 436] width 615 height 80
click at [293, 439] on input "By ticking this box, I confirm I am at least 18 years old. I confirm I have rea…" at bounding box center [289, 436] width 8 height 20
checkbox input "true"
click at [893, 507] on input "Next" at bounding box center [858, 509] width 107 height 31
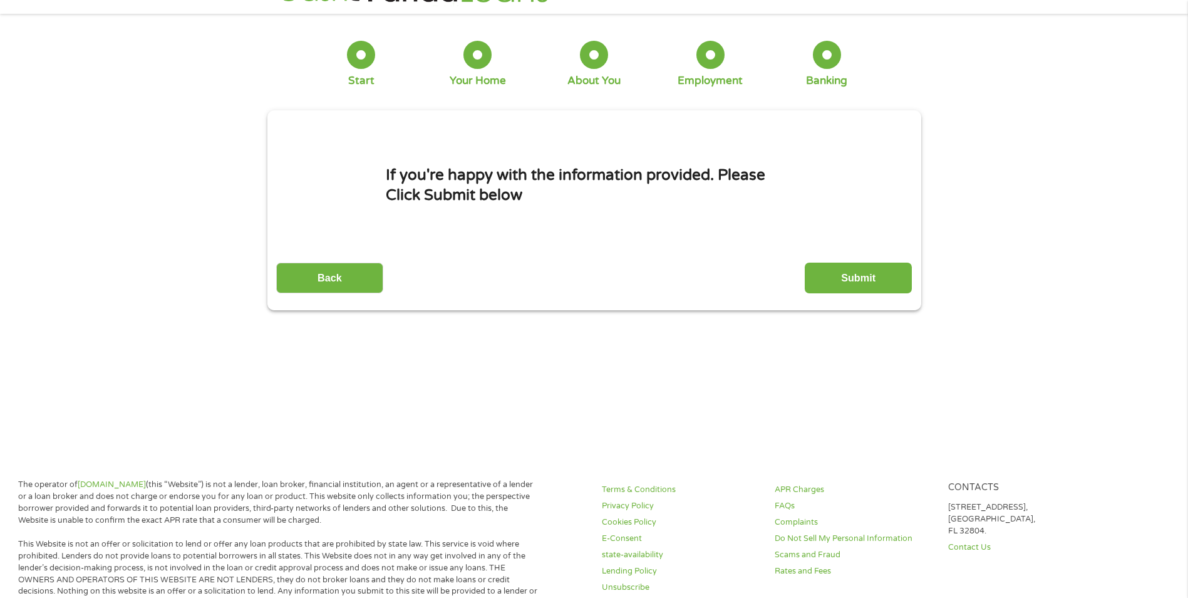
scroll to position [0, 0]
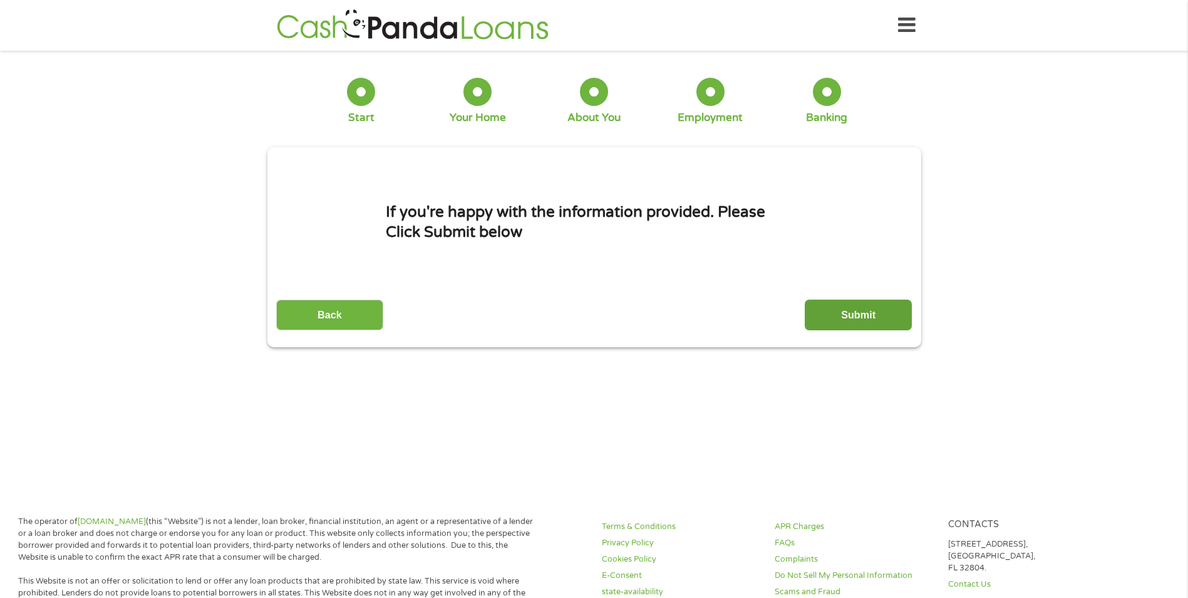
click at [849, 321] on input "Submit" at bounding box center [858, 314] width 107 height 31
